Goal: Information Seeking & Learning: Find specific fact

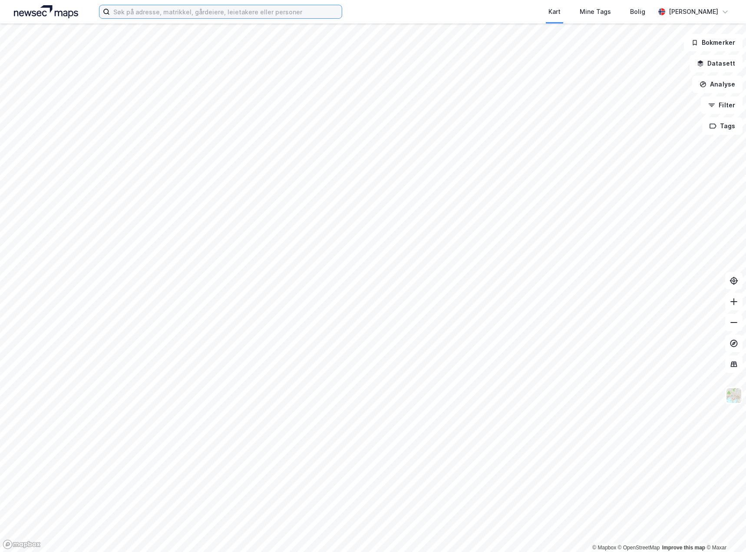
click at [173, 6] on input at bounding box center [226, 11] width 232 height 13
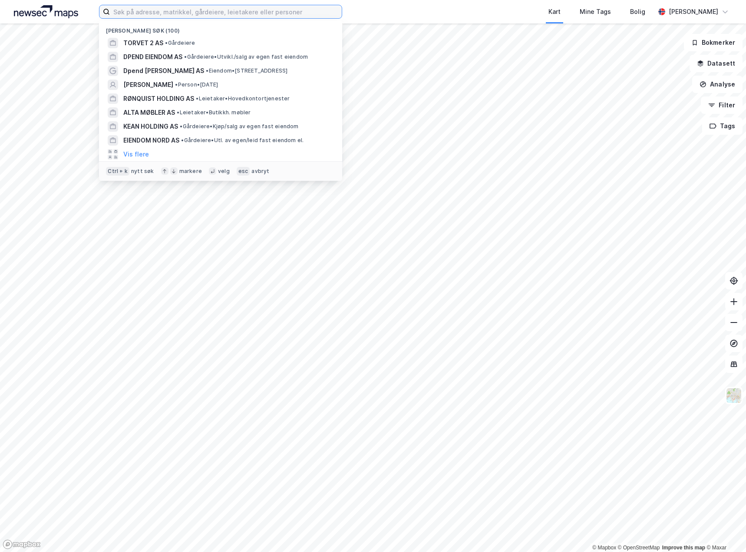
click at [179, 13] on input at bounding box center [226, 11] width 232 height 13
click at [155, 107] on span "ALTA MØBLER AS" at bounding box center [149, 112] width 52 height 10
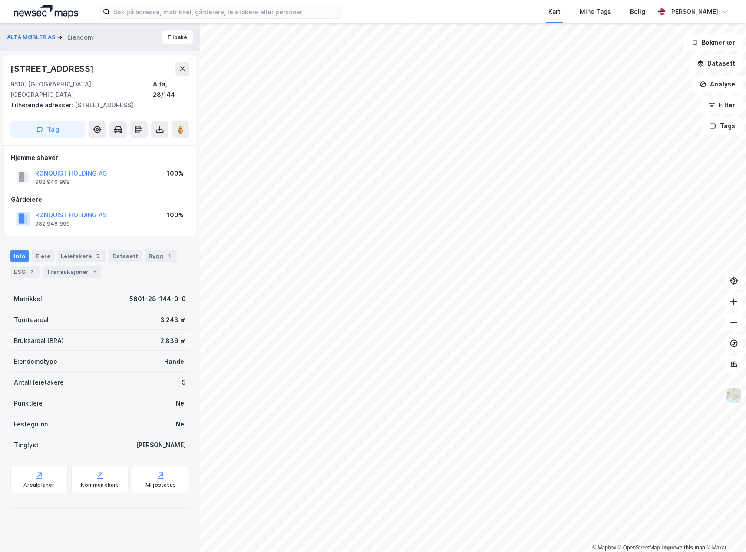
click at [135, 194] on div "Gårdeiere" at bounding box center [100, 199] width 178 height 10
drag, startPoint x: 158, startPoint y: 158, endPoint x: 188, endPoint y: 222, distance: 70.0
click at [188, 222] on div "[PERSON_NAME] HOLDING AS 982 946 999 100% Gårdeiere RØNQUIST HOLDING AS 982 946…" at bounding box center [99, 190] width 193 height 91
click at [188, 217] on div "RØNQUIST HOLDING AS 982 946 999 100%" at bounding box center [100, 218] width 178 height 21
drag, startPoint x: 188, startPoint y: 215, endPoint x: 161, endPoint y: 155, distance: 65.7
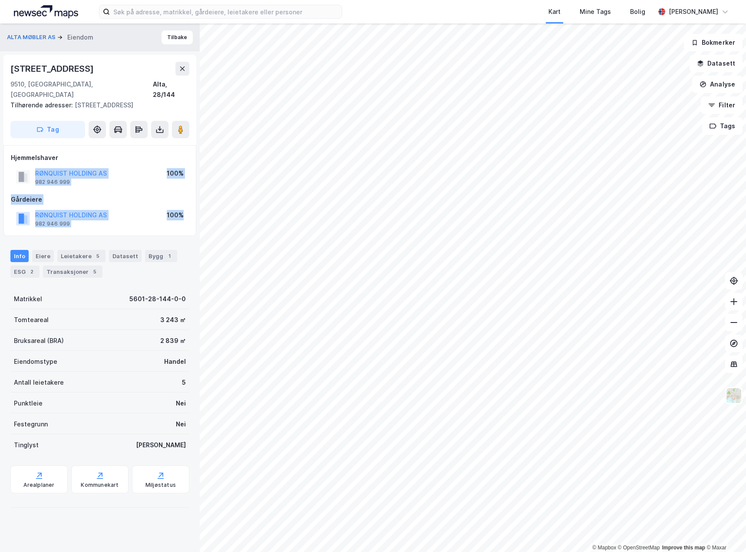
click at [161, 155] on div "[PERSON_NAME] HOLDING AS 982 946 999 100% Gårdeiere RØNQUIST HOLDING AS 982 946…" at bounding box center [100, 190] width 178 height 76
click at [161, 155] on div "[PERSON_NAME] HOLDING AS 982 946 999 100%" at bounding box center [100, 169] width 178 height 35
click at [108, 152] on div "Hjemmelshaver" at bounding box center [100, 157] width 178 height 10
drag, startPoint x: 62, startPoint y: 147, endPoint x: 4, endPoint y: 144, distance: 57.4
click at [4, 145] on div "[PERSON_NAME] HOLDING AS 982 946 999 100% Gårdeiere RØNQUIST HOLDING AS 982 946…" at bounding box center [99, 190] width 193 height 91
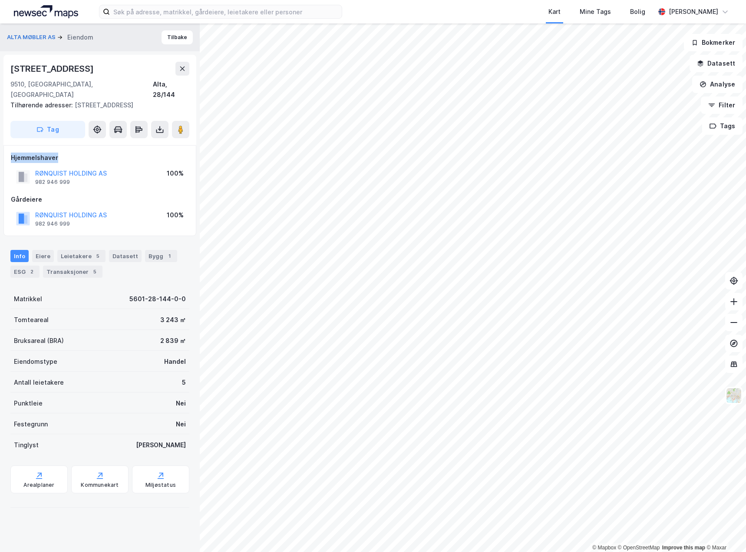
click at [8, 145] on div "[PERSON_NAME] HOLDING AS 982 946 999 100% Gårdeiere RØNQUIST HOLDING AS 982 946…" at bounding box center [99, 190] width 193 height 91
click at [10, 145] on div "[PERSON_NAME] HOLDING AS 982 946 999 100% Gårdeiere RØNQUIST HOLDING AS 982 946…" at bounding box center [99, 190] width 193 height 91
drag, startPoint x: 10, startPoint y: 146, endPoint x: 126, endPoint y: 202, distance: 127.8
click at [126, 202] on div "[PERSON_NAME] HOLDING AS 982 946 999 100% Gårdeiere RØNQUIST HOLDING AS 982 946…" at bounding box center [99, 190] width 193 height 91
click at [148, 227] on div "ALTA MØBLER AS Eiendom Tilbake [STREET_ADDRESS] Tilhørende adresser: [STREET_AD…" at bounding box center [100, 287] width 200 height 528
